Goal: Obtain resource: Obtain resource

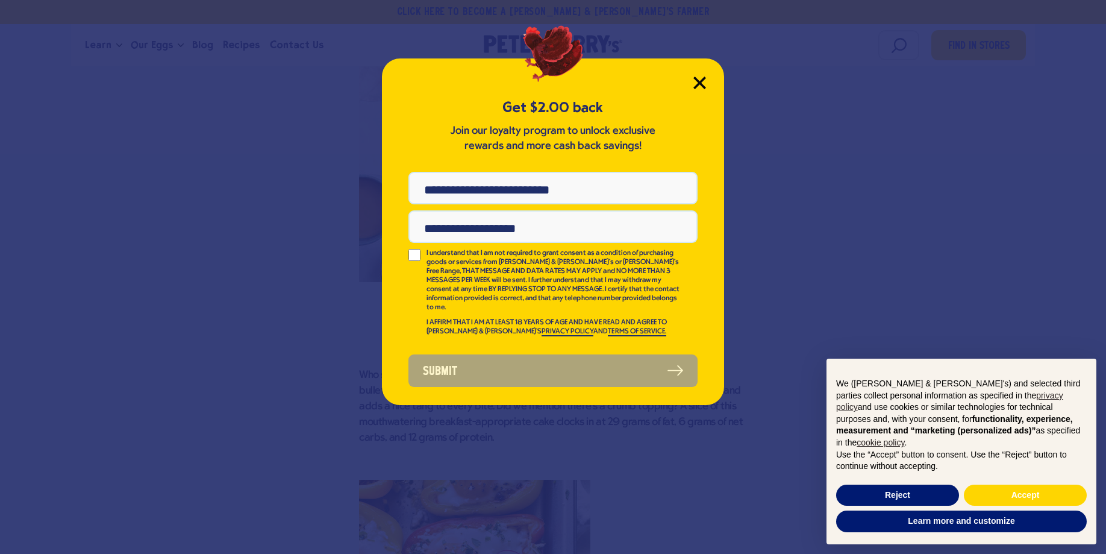
click at [698, 87] on icon "Close Modal" at bounding box center [700, 83] width 13 height 13
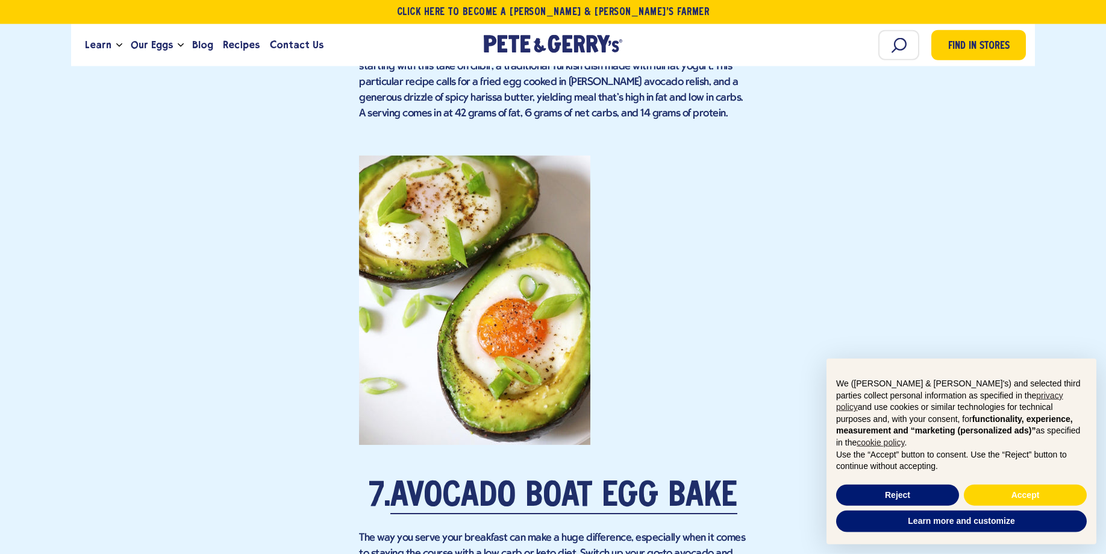
scroll to position [4078, 0]
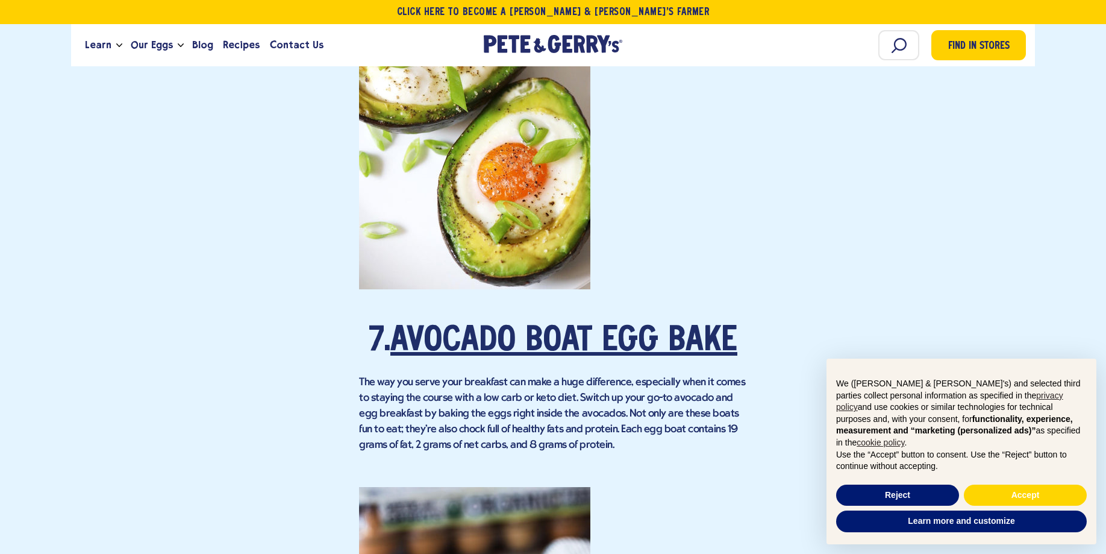
click at [556, 325] on link "Avocado Boat Egg Bake" at bounding box center [564, 342] width 347 height 34
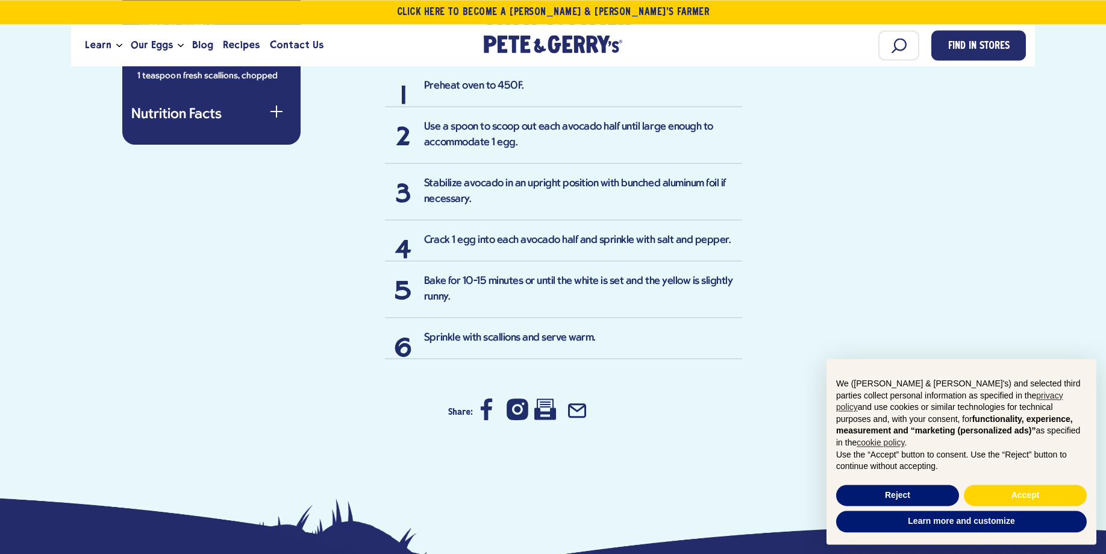
scroll to position [799, 0]
click at [547, 411] on icon at bounding box center [546, 410] width 22 height 22
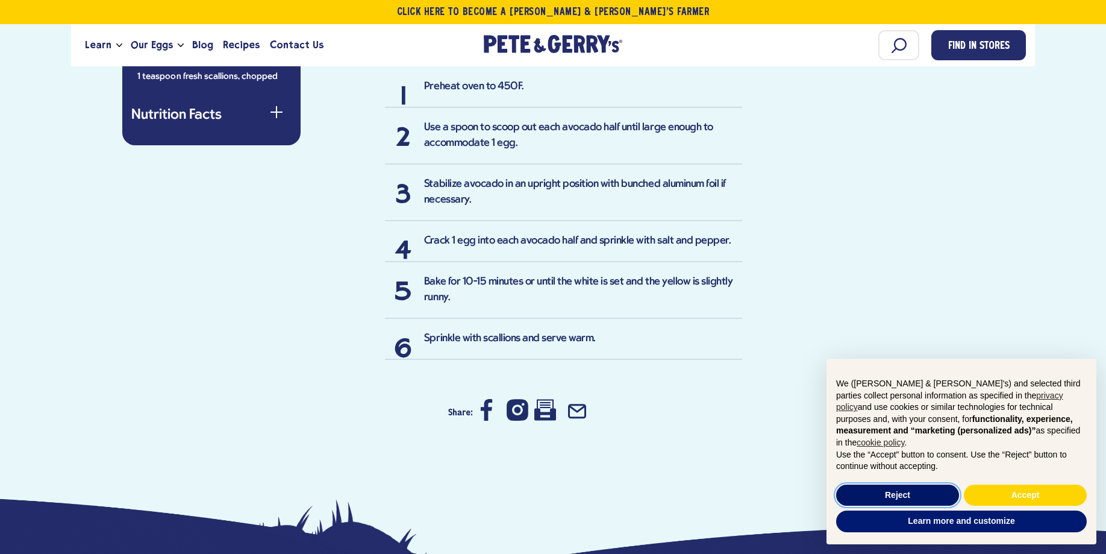
click at [930, 492] on button "Reject" at bounding box center [897, 496] width 123 height 22
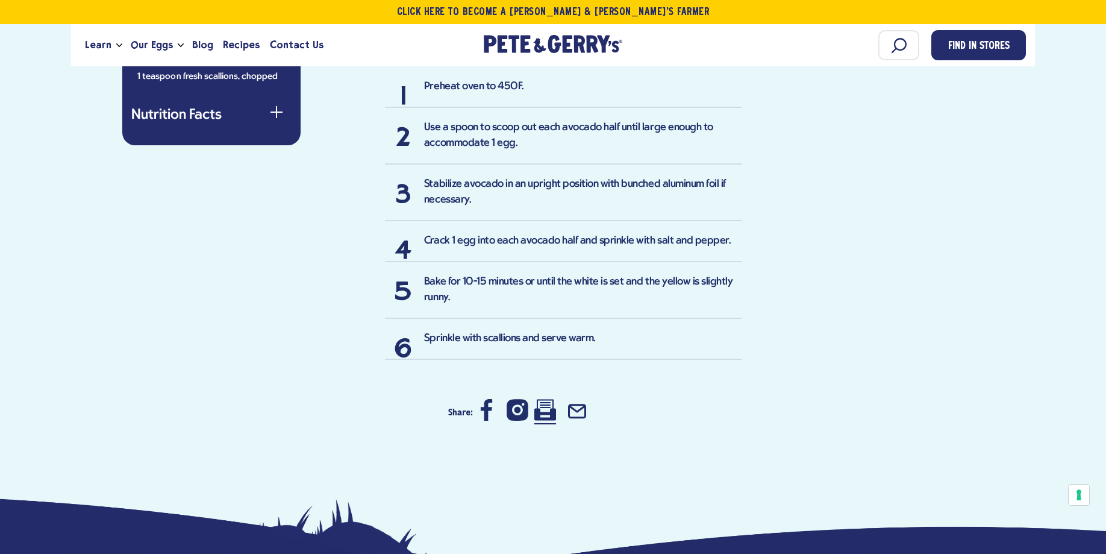
click at [547, 409] on icon at bounding box center [546, 410] width 22 height 22
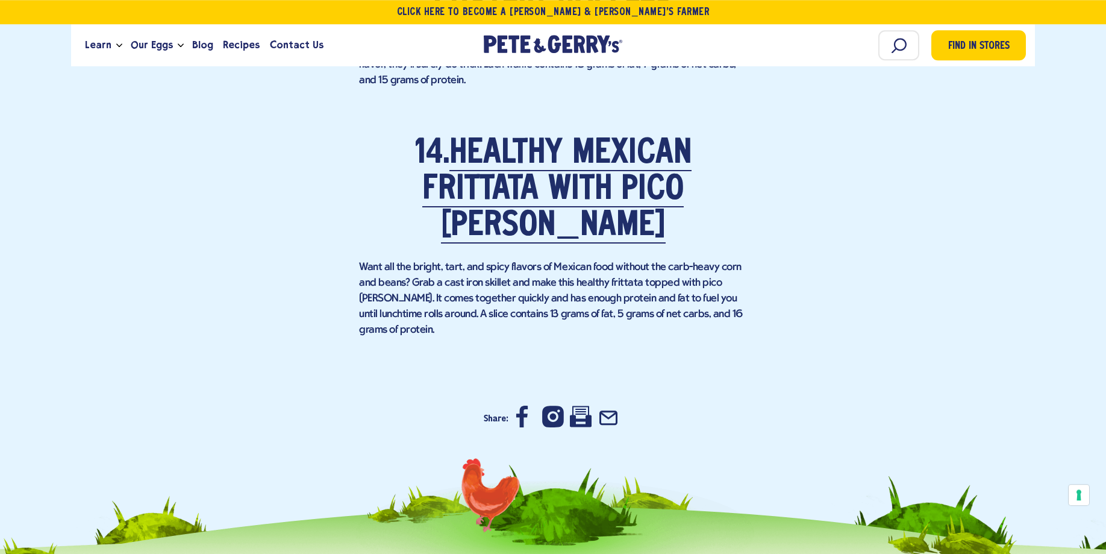
scroll to position [7131, 0]
